Goal: Task Accomplishment & Management: Manage account settings

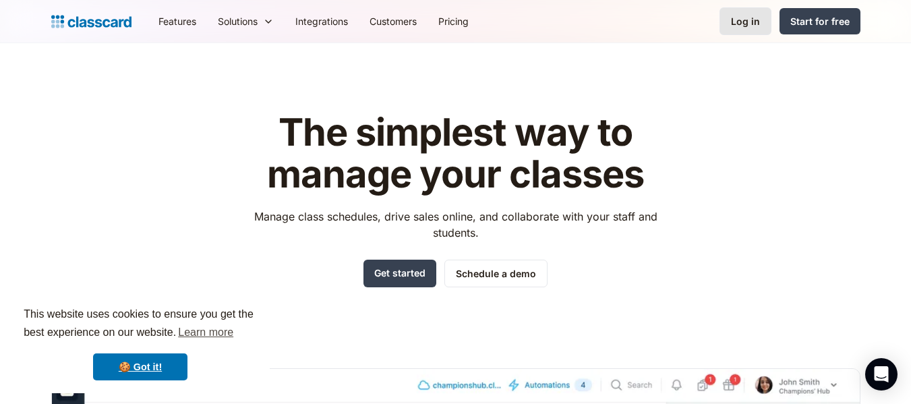
click at [735, 24] on div "Log in" at bounding box center [745, 21] width 29 height 14
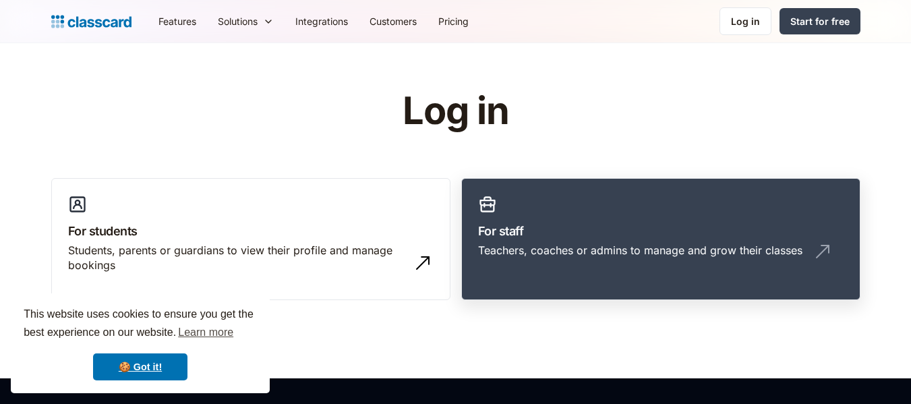
click at [608, 243] on div "Teachers, coaches or admins to manage and grow their classes" at bounding box center [640, 250] width 324 height 15
click at [659, 222] on h3 "For staff" at bounding box center [660, 231] width 365 height 18
